Goal: Task Accomplishment & Management: Manage account settings

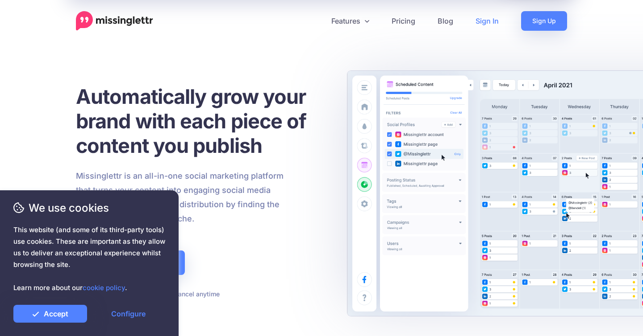
click at [486, 20] on link "Sign In" at bounding box center [487, 21] width 46 height 20
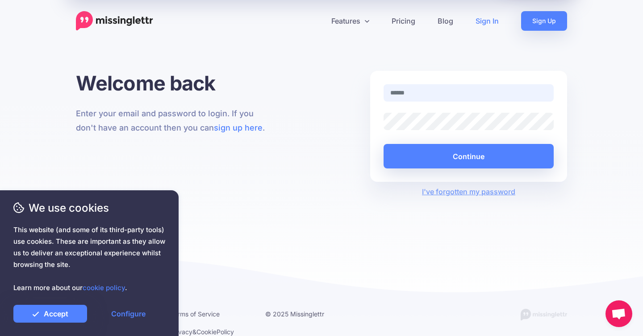
type input "**********"
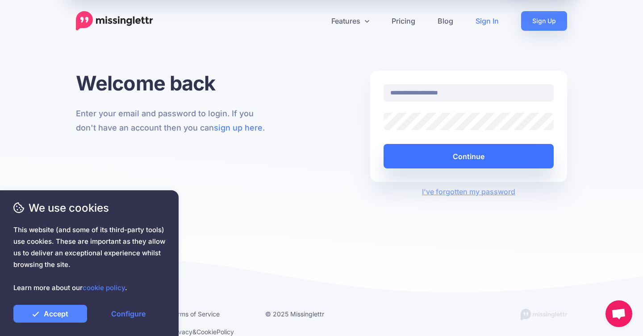
click at [474, 148] on button "Continue" at bounding box center [468, 156] width 170 height 25
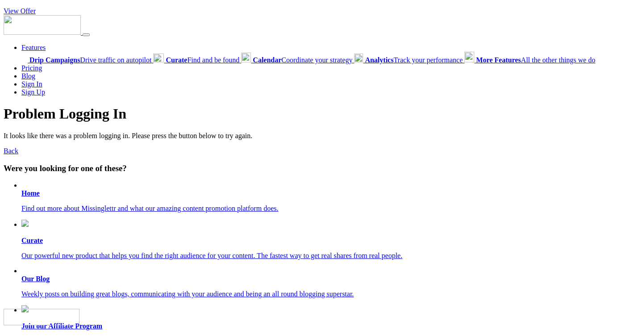
click at [36, 197] on b "Home" at bounding box center [30, 194] width 18 height 8
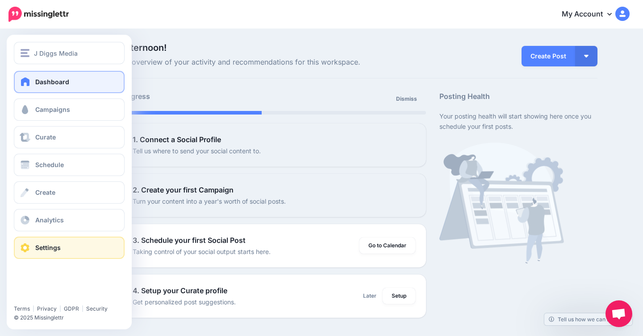
click at [62, 245] on link "Settings" at bounding box center [69, 248] width 111 height 22
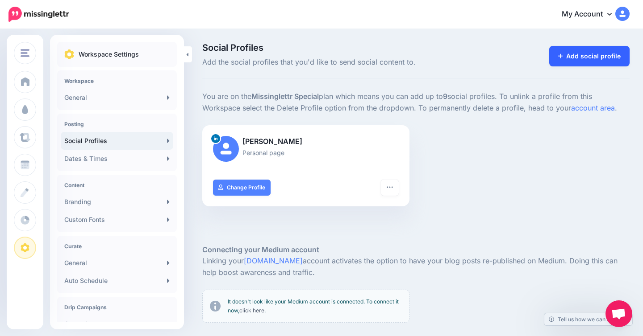
click at [584, 62] on link "Add social profile" at bounding box center [589, 56] width 81 height 21
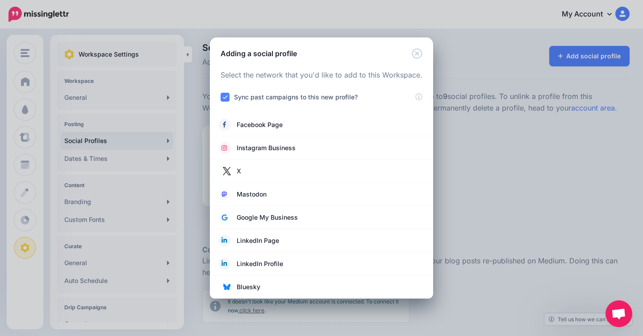
click at [467, 134] on div "Adding a social profile Loading Select the network that you'd like to add to th…" at bounding box center [321, 168] width 643 height 336
click at [317, 152] on link "Instagram Business" at bounding box center [321, 148] width 205 height 12
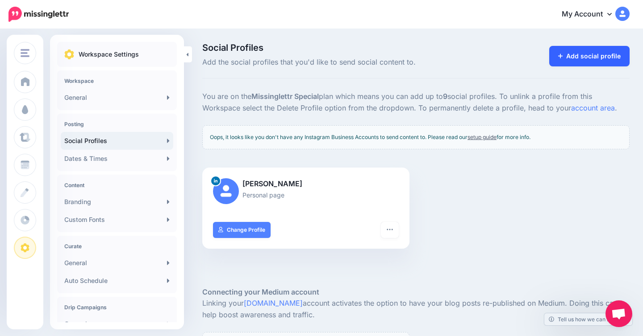
click at [573, 62] on link "Add social profile" at bounding box center [589, 56] width 81 height 21
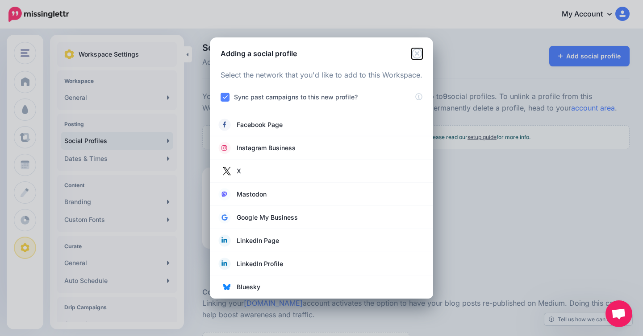
click at [416, 55] on icon "Close" at bounding box center [416, 53] width 11 height 11
